Goal: Find specific page/section: Find specific page/section

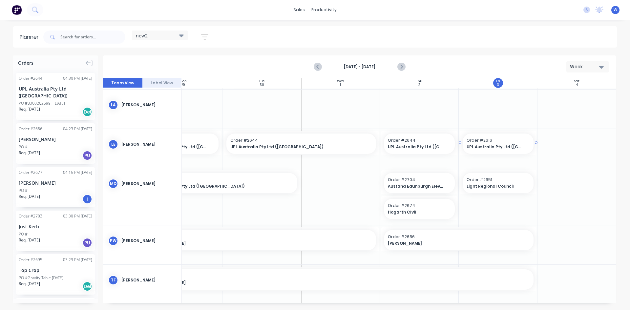
scroll to position [301, 119]
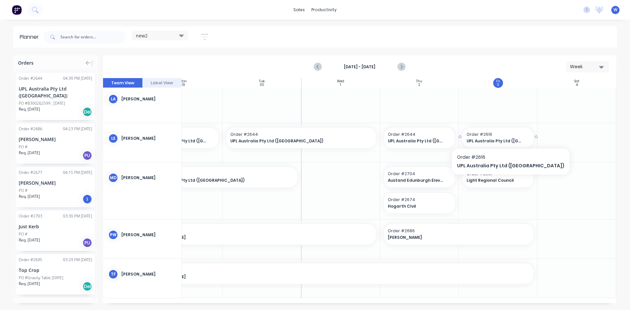
click at [486, 133] on span "Order # 2616" at bounding box center [497, 135] width 63 height 6
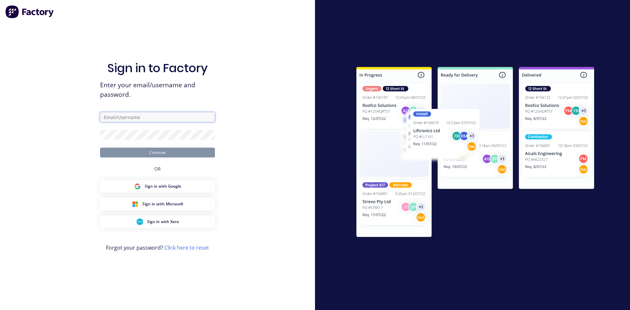
type input "[EMAIL_ADDRESS][DOMAIN_NAME]"
click at [198, 150] on button "Continue" at bounding box center [157, 153] width 115 height 10
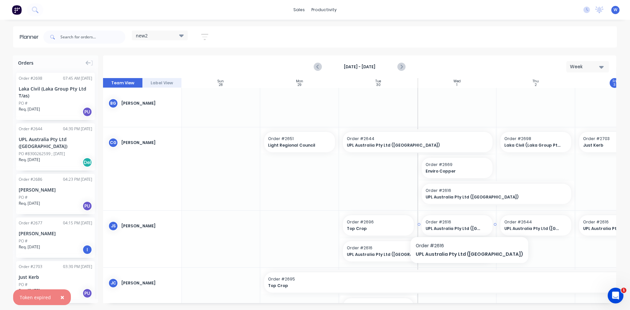
click at [454, 225] on div "UPL Australia Pty Ltd ([GEOGRAPHIC_DATA])" at bounding box center [456, 228] width 63 height 6
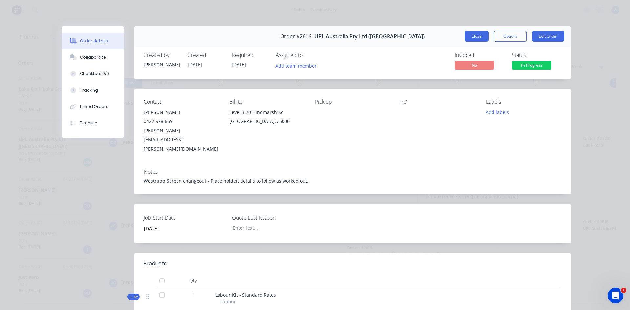
click at [476, 37] on button "Close" at bounding box center [477, 36] width 24 height 10
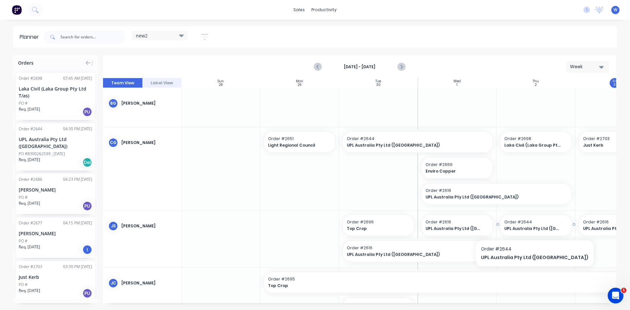
click at [518, 226] on span "UPL Australia Pty Ltd ([GEOGRAPHIC_DATA])" at bounding box center [532, 229] width 57 height 6
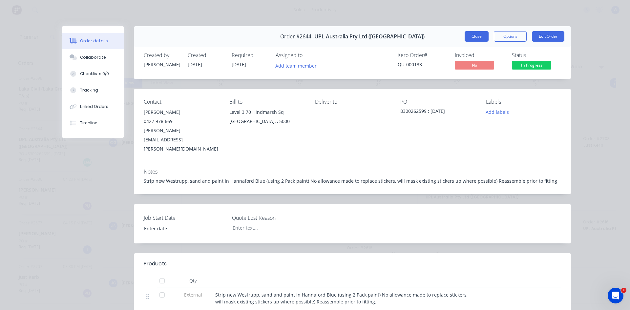
click at [472, 36] on button "Close" at bounding box center [477, 36] width 24 height 10
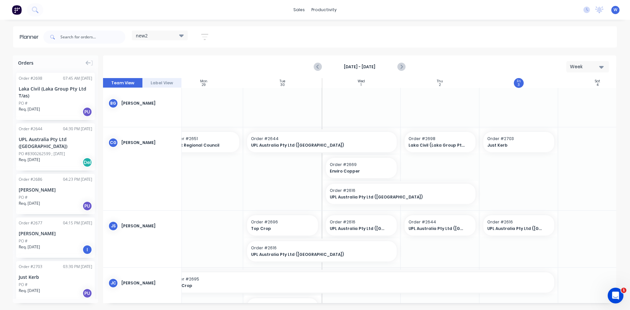
scroll to position [0, 107]
